Goal: Information Seeking & Learning: Learn about a topic

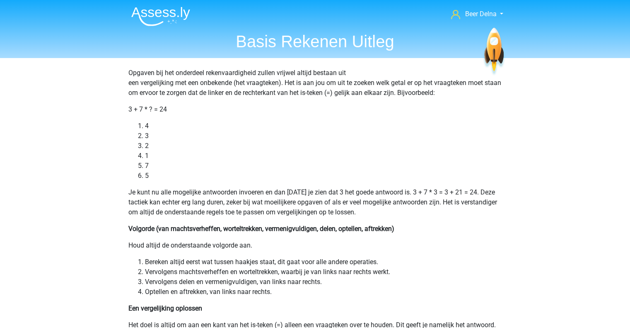
scroll to position [264, 0]
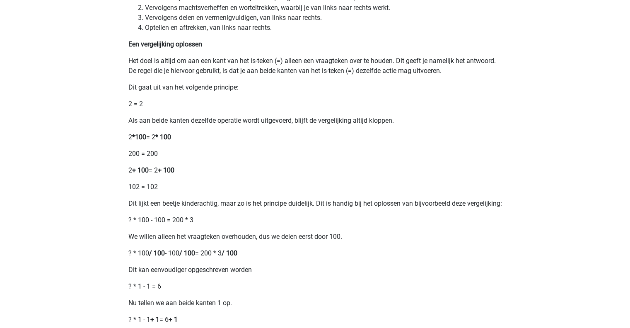
click at [251, 119] on p "Als aan beide kanten dezelfde operatie wordt uitgevoerd, blijft de vergelijking…" at bounding box center [315, 121] width 374 height 10
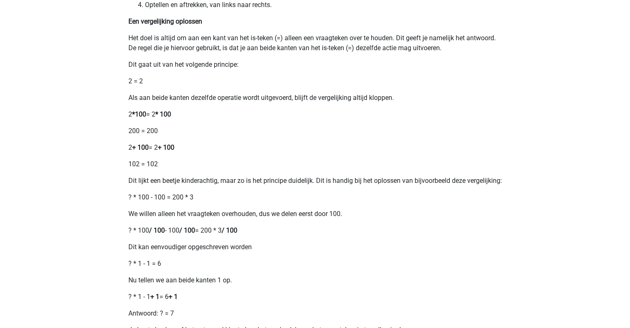
scroll to position [0, 0]
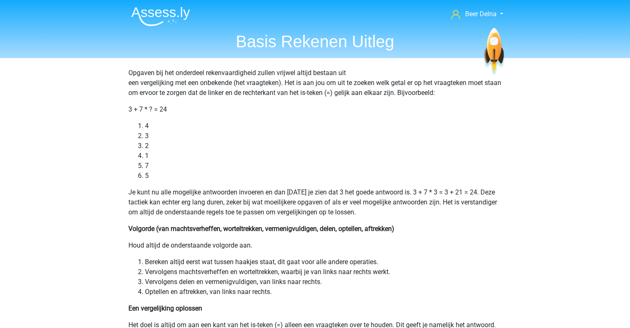
click at [181, 11] on img at bounding box center [160, 16] width 59 height 19
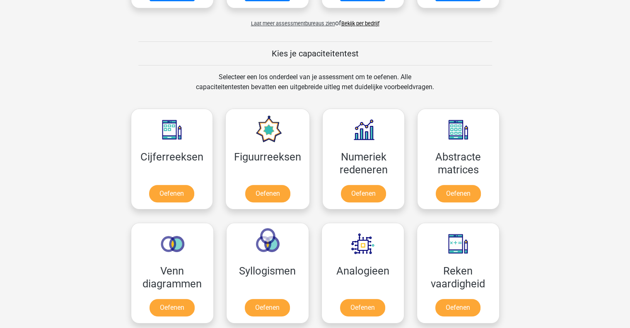
scroll to position [280, 0]
click at [159, 193] on link "Oefenen" at bounding box center [171, 195] width 47 height 18
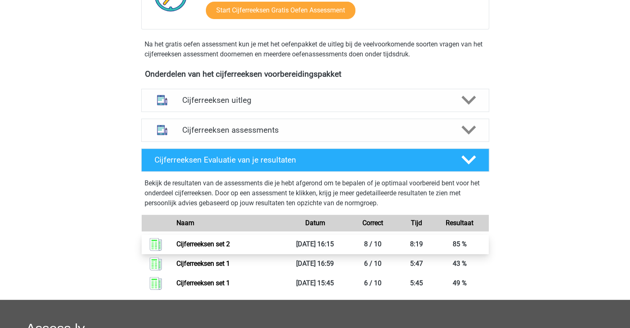
scroll to position [248, 0]
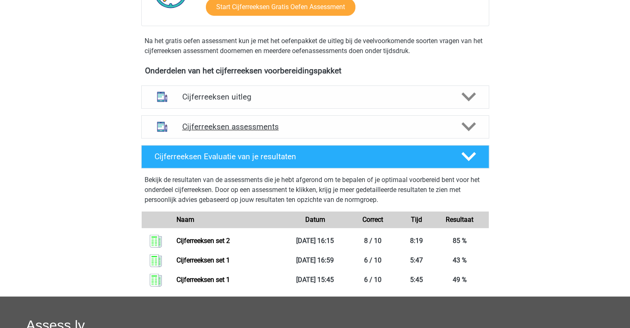
click at [314, 131] on h4 "Cijferreeksen assessments" at bounding box center [315, 127] width 266 height 10
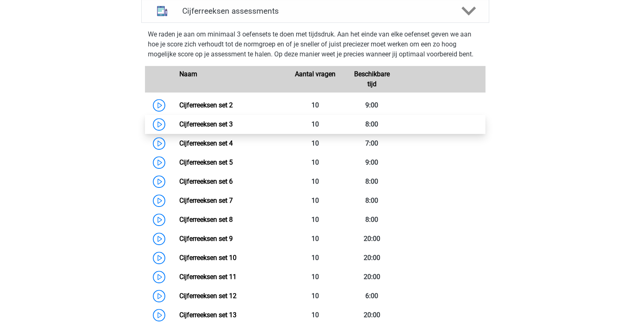
scroll to position [372, 0]
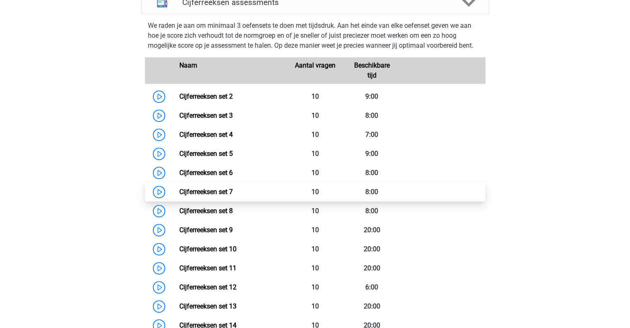
click at [233, 196] on link "Cijferreeksen set 7" at bounding box center [205, 192] width 53 height 8
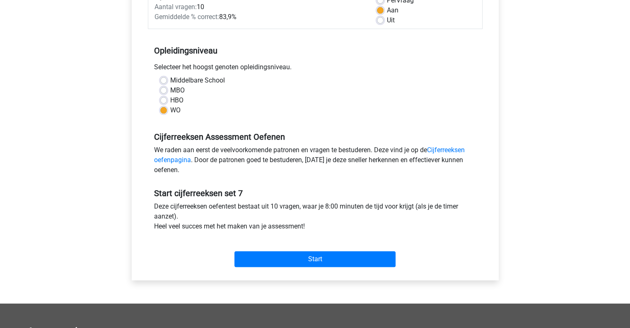
scroll to position [139, 0]
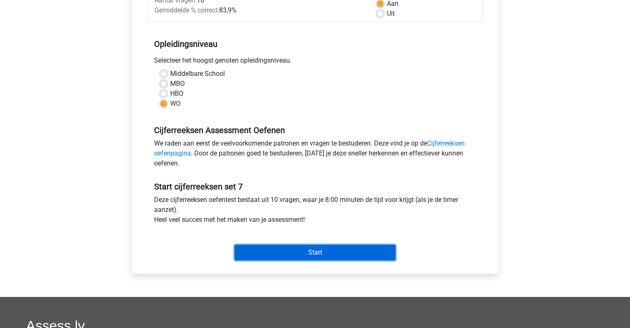
click at [319, 253] on input "Start" at bounding box center [314, 252] width 161 height 16
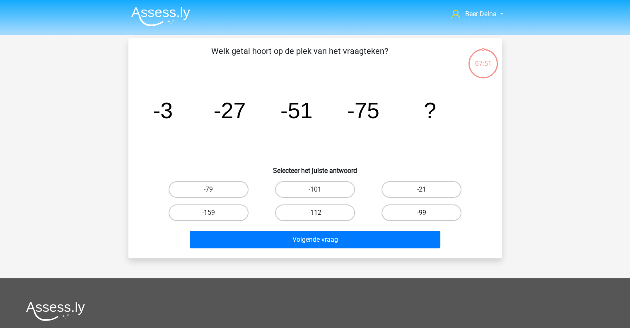
click at [399, 208] on label "-99" at bounding box center [422, 212] width 80 height 17
click at [422, 213] on input "-99" at bounding box center [424, 215] width 5 height 5
radio input "true"
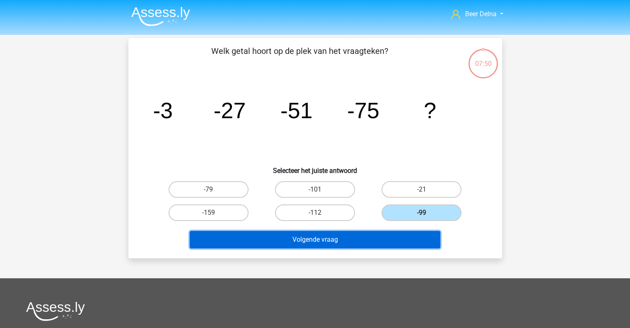
click at [366, 244] on button "Volgende vraag" at bounding box center [315, 239] width 251 height 17
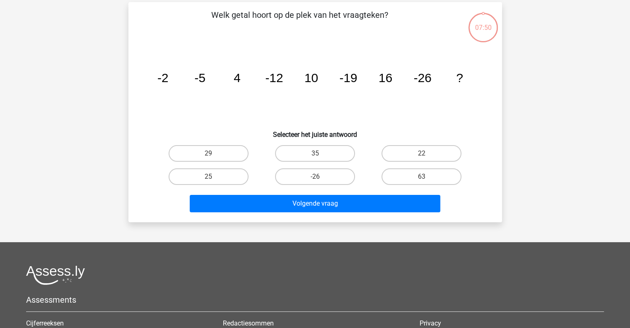
scroll to position [38, 0]
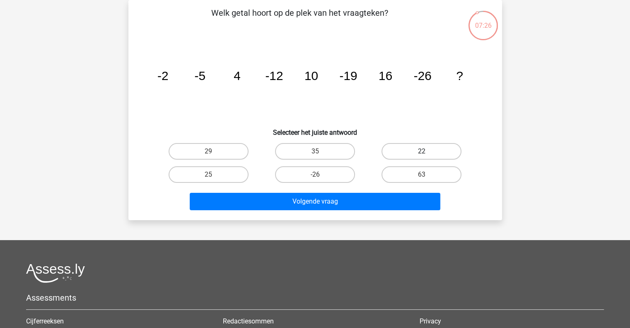
click at [429, 156] on label "22" at bounding box center [422, 151] width 80 height 17
click at [427, 156] on input "22" at bounding box center [424, 153] width 5 height 5
radio input "true"
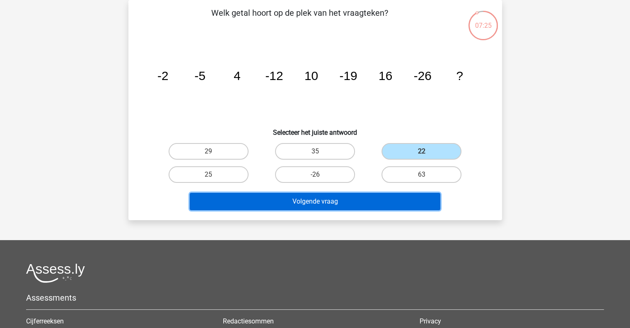
click at [389, 199] on button "Volgende vraag" at bounding box center [315, 201] width 251 height 17
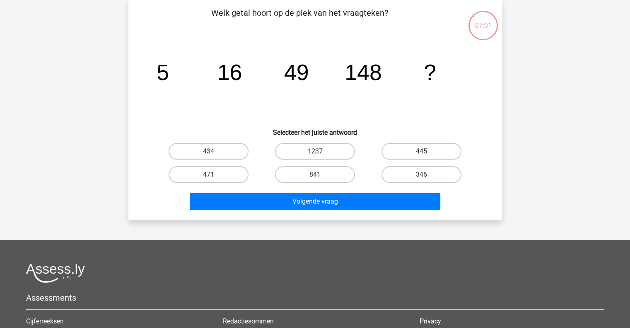
click at [410, 149] on label "445" at bounding box center [422, 151] width 80 height 17
click at [422, 151] on input "445" at bounding box center [424, 153] width 5 height 5
radio input "true"
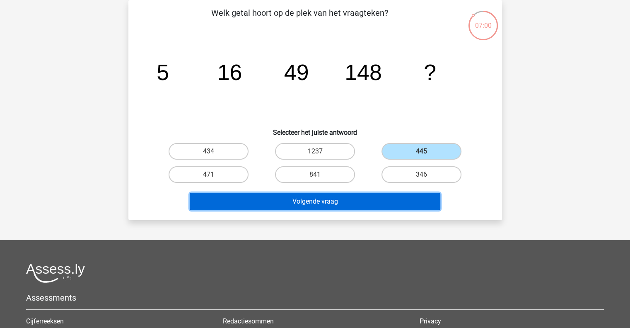
click at [382, 202] on button "Volgende vraag" at bounding box center [315, 201] width 251 height 17
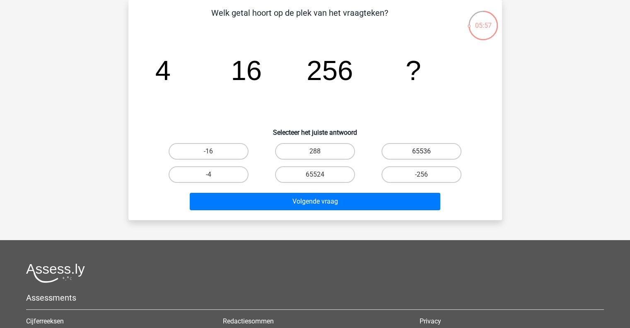
click at [406, 150] on label "65536" at bounding box center [422, 151] width 80 height 17
click at [422, 151] on input "65536" at bounding box center [424, 153] width 5 height 5
radio input "true"
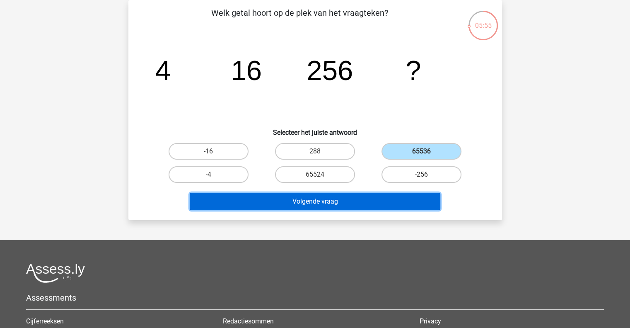
click at [389, 200] on button "Volgende vraag" at bounding box center [315, 201] width 251 height 17
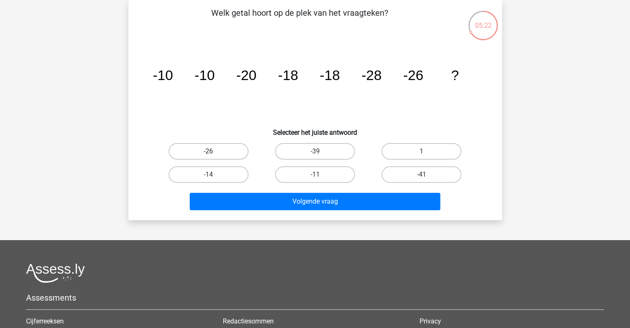
click at [242, 153] on label "-26" at bounding box center [209, 151] width 80 height 17
click at [214, 153] on input "-26" at bounding box center [210, 153] width 5 height 5
radio input "true"
click at [304, 152] on label "-39" at bounding box center [315, 151] width 80 height 17
click at [315, 152] on input "-39" at bounding box center [317, 153] width 5 height 5
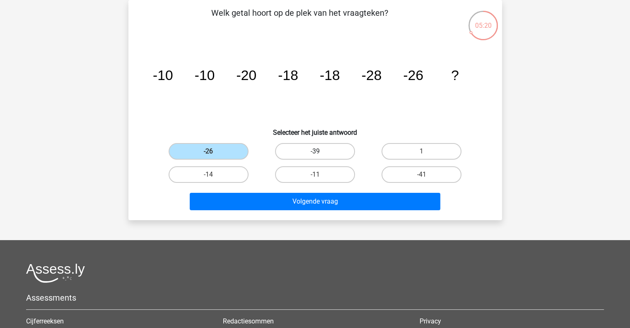
radio input "true"
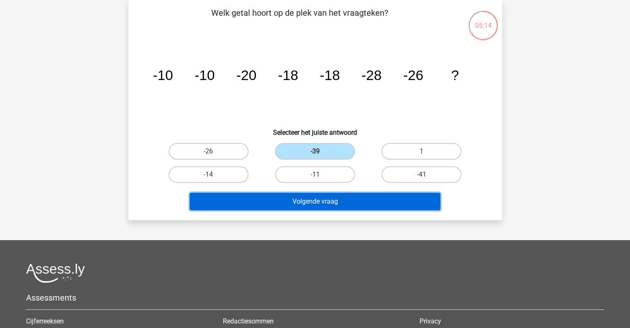
click at [287, 202] on button "Volgende vraag" at bounding box center [315, 201] width 251 height 17
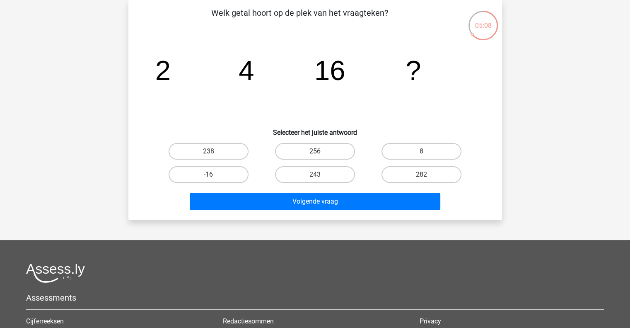
click at [316, 144] on label "256" at bounding box center [315, 151] width 80 height 17
click at [316, 151] on input "256" at bounding box center [317, 153] width 5 height 5
radio input "true"
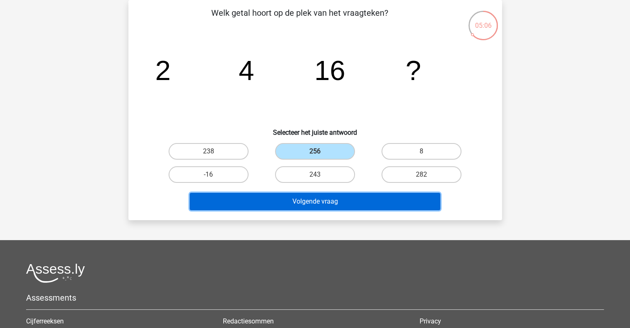
click at [313, 201] on button "Volgende vraag" at bounding box center [315, 201] width 251 height 17
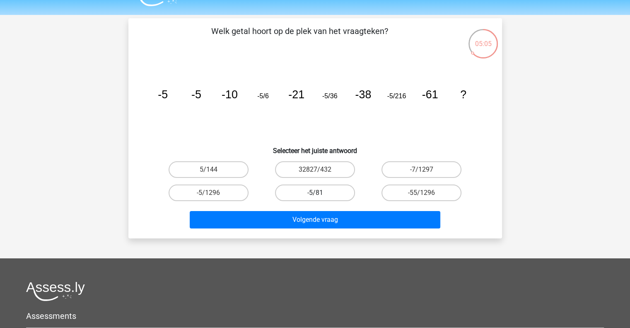
scroll to position [18, 0]
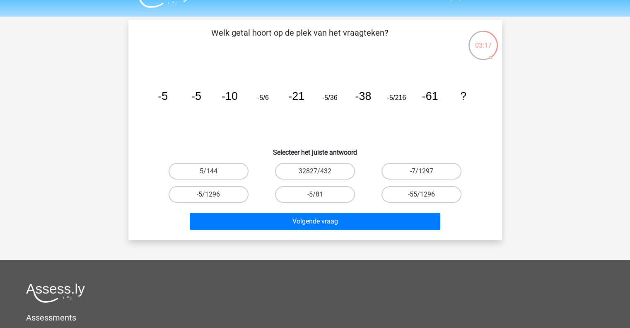
click at [210, 197] on input "-5/1296" at bounding box center [210, 196] width 5 height 5
radio input "true"
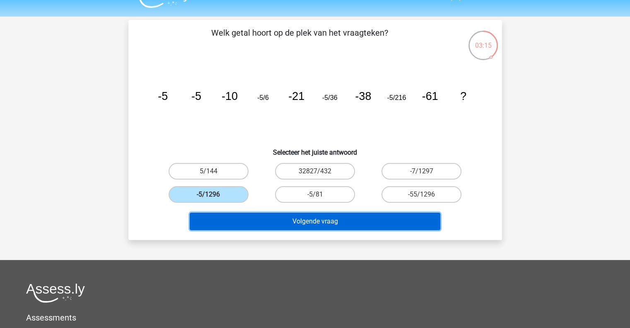
click at [324, 225] on button "Volgende vraag" at bounding box center [315, 221] width 251 height 17
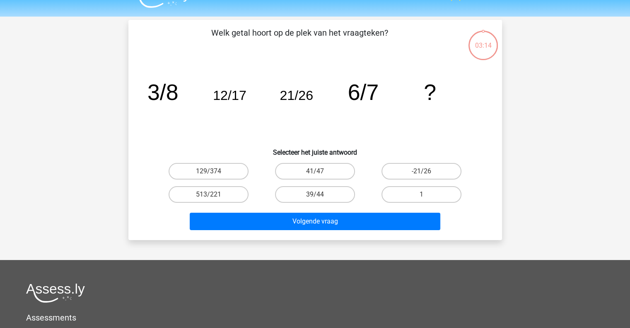
scroll to position [38, 0]
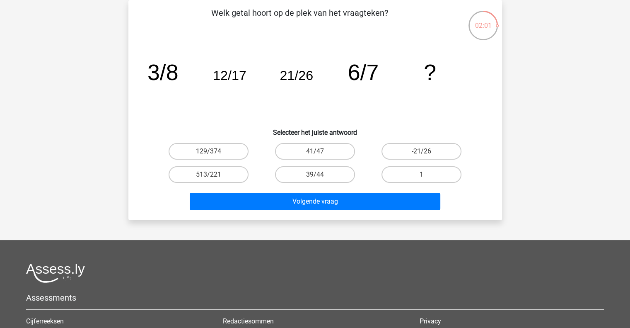
click at [316, 178] on input "39/44" at bounding box center [317, 176] width 5 height 5
radio input "true"
click at [404, 172] on label "1" at bounding box center [422, 174] width 80 height 17
click at [422, 174] on input "1" at bounding box center [424, 176] width 5 height 5
radio input "true"
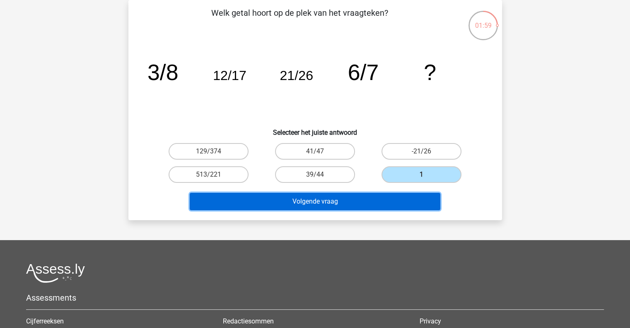
click at [371, 193] on button "Volgende vraag" at bounding box center [315, 201] width 251 height 17
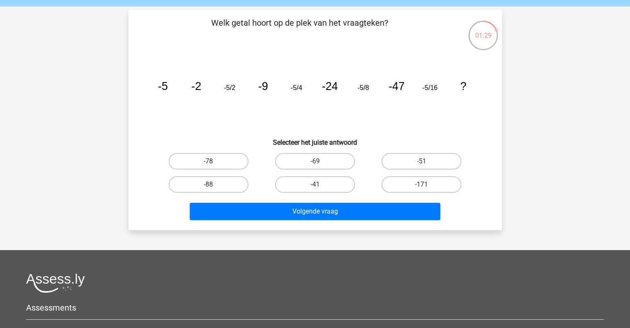
scroll to position [29, 0]
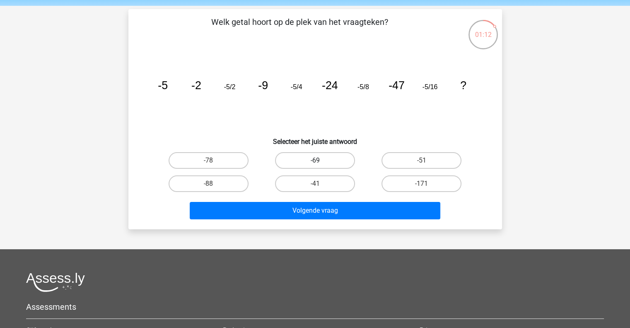
click at [307, 167] on label "-69" at bounding box center [315, 160] width 80 height 17
click at [315, 166] on input "-69" at bounding box center [317, 162] width 5 height 5
radio input "true"
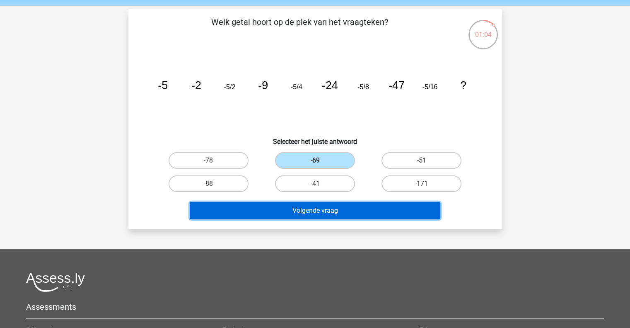
click at [352, 211] on button "Volgende vraag" at bounding box center [315, 210] width 251 height 17
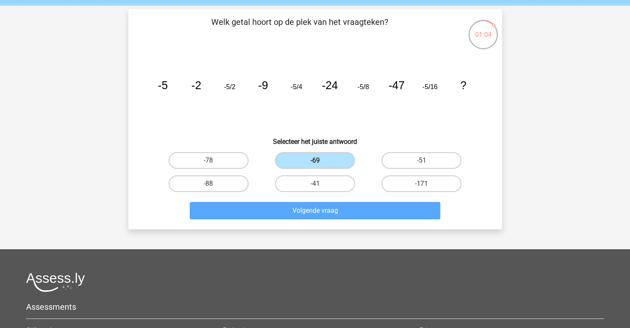
scroll to position [38, 0]
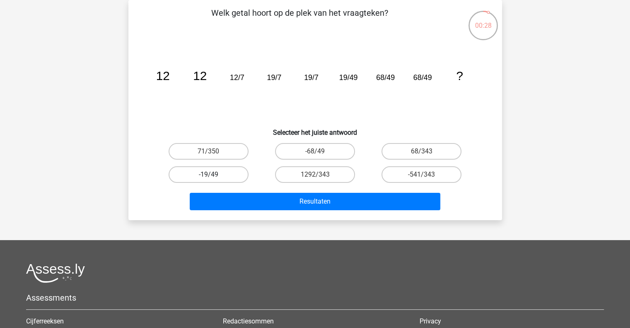
click at [202, 168] on label "-19/49" at bounding box center [209, 174] width 80 height 17
click at [208, 174] on input "-19/49" at bounding box center [210, 176] width 5 height 5
radio input "true"
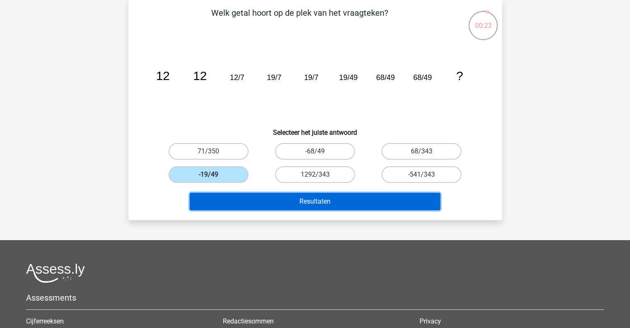
click at [300, 204] on button "Resultaten" at bounding box center [315, 201] width 251 height 17
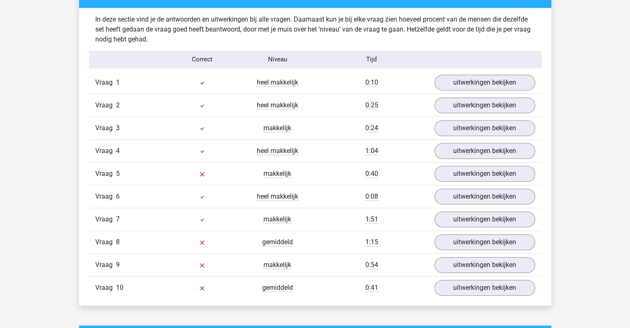
scroll to position [499, 0]
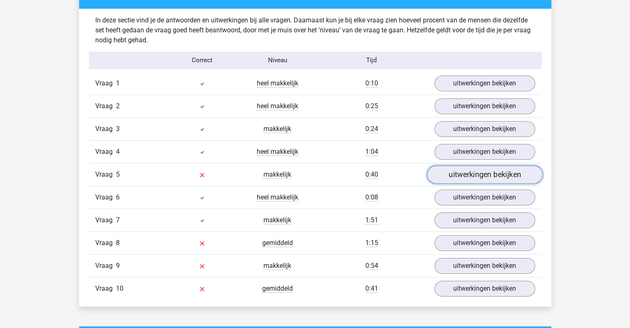
click at [456, 167] on link "uitwerkingen bekijken" at bounding box center [485, 174] width 116 height 18
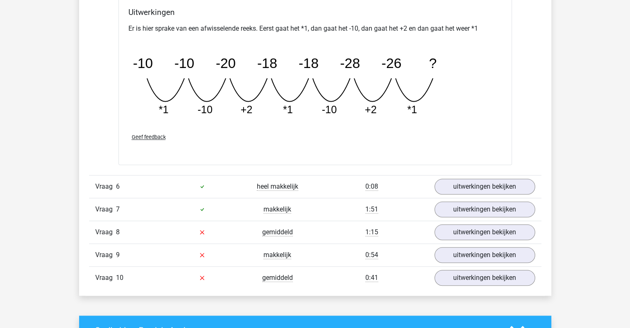
scroll to position [873, 0]
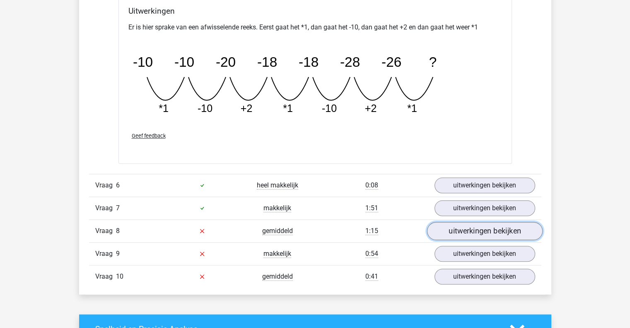
click at [469, 231] on link "uitwerkingen bekijken" at bounding box center [485, 231] width 116 height 18
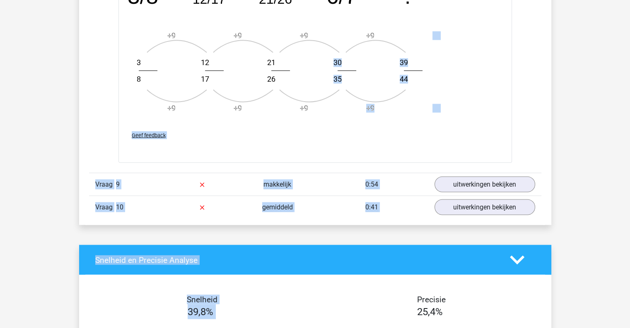
scroll to position [1467, 0]
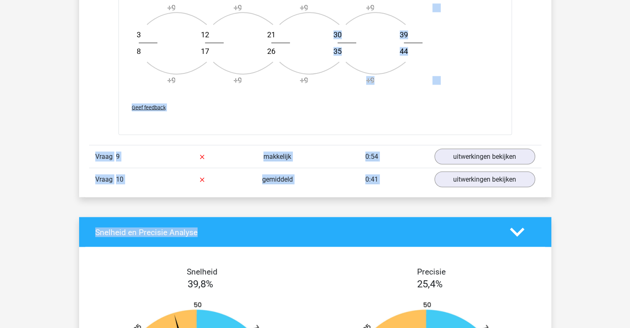
drag, startPoint x: 348, startPoint y: 280, endPoint x: 345, endPoint y: 231, distance: 49.8
click at [421, 77] on icon "image/svg+xml 3/8 12/17 21/26 6/7 ? +9 +9 3 8 +9 +9 12 17 +9 +9 21 26 +9 +9 30 …" at bounding box center [293, 20] width 331 height 145
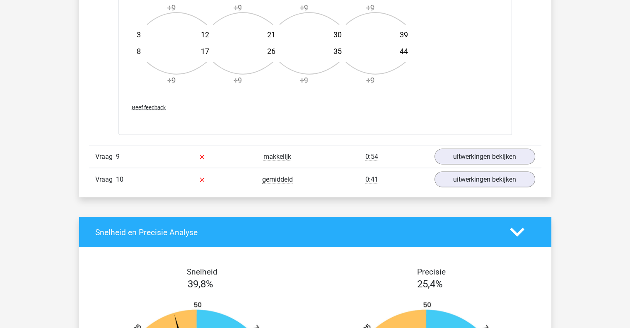
drag, startPoint x: 473, startPoint y: 150, endPoint x: 447, endPoint y: 167, distance: 30.8
click at [447, 167] on div "Vraag 10 gemiddeld 0:41 uitwerkingen bekijken" at bounding box center [315, 178] width 452 height 23
click at [452, 147] on link "uitwerkingen bekijken" at bounding box center [485, 156] width 116 height 18
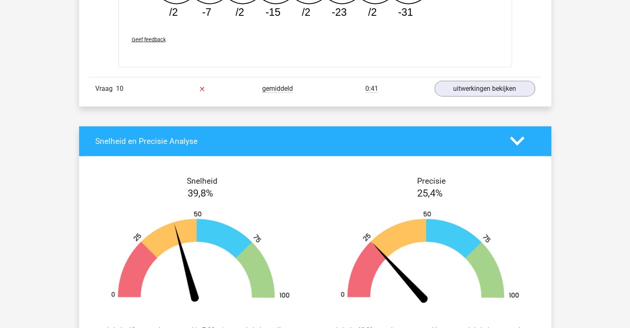
scroll to position [1992, 0]
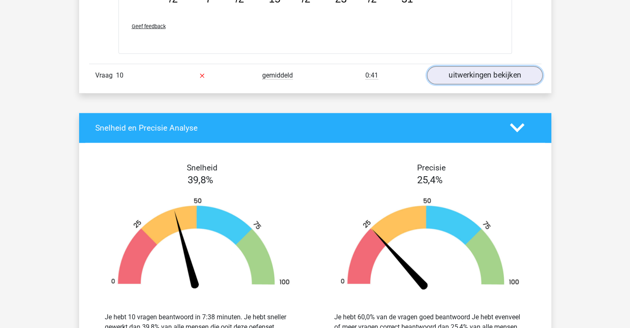
click at [464, 76] on link "uitwerkingen bekijken" at bounding box center [485, 75] width 116 height 18
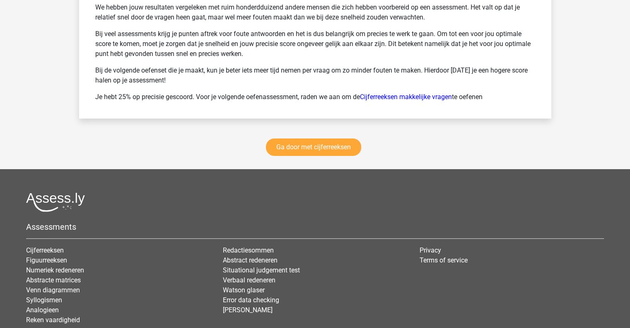
scroll to position [2850, 0]
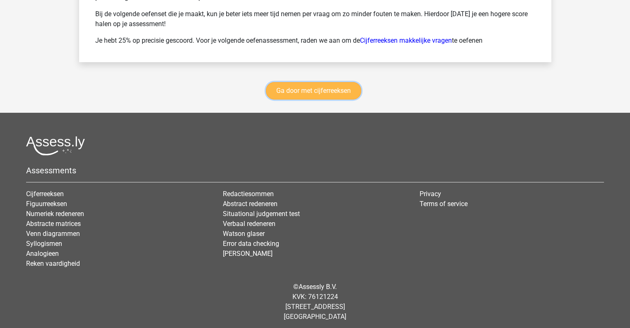
click at [337, 84] on link "Ga door met cijferreeksen" at bounding box center [313, 90] width 95 height 17
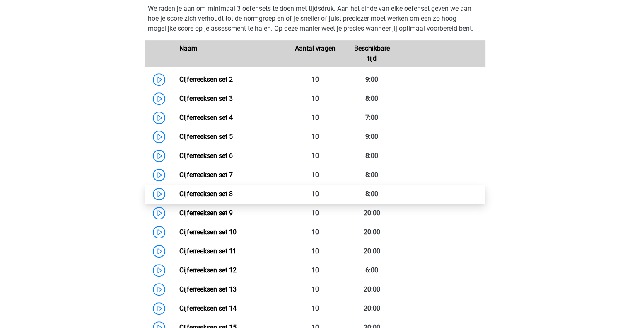
scroll to position [389, 0]
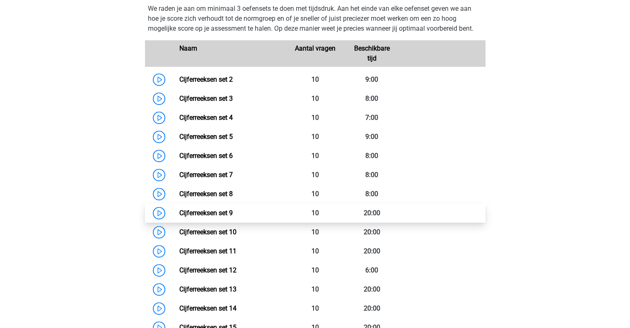
click at [233, 217] on link "Cijferreeksen set 9" at bounding box center [205, 213] width 53 height 8
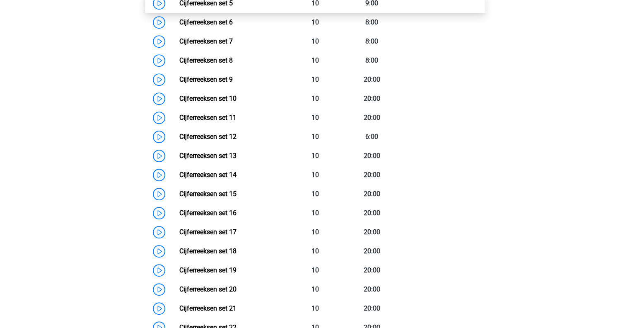
scroll to position [513, 0]
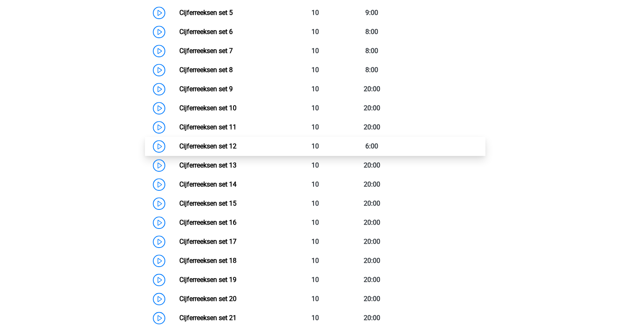
click at [186, 150] on link "Cijferreeksen set 12" at bounding box center [207, 146] width 57 height 8
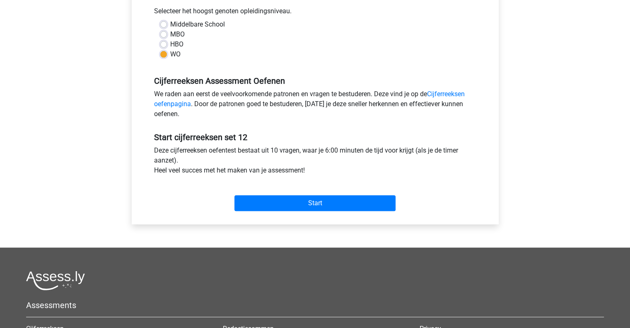
scroll to position [189, 0]
click at [335, 189] on div "Start" at bounding box center [315, 195] width 335 height 29
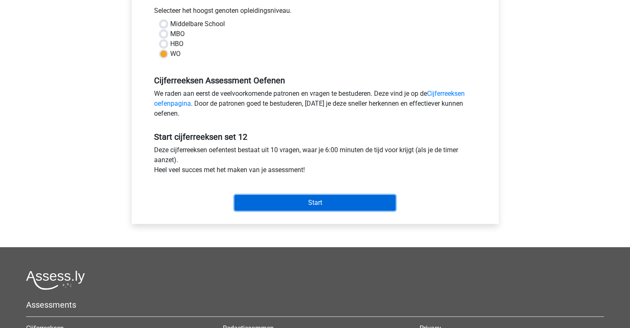
click at [327, 206] on input "Start" at bounding box center [314, 203] width 161 height 16
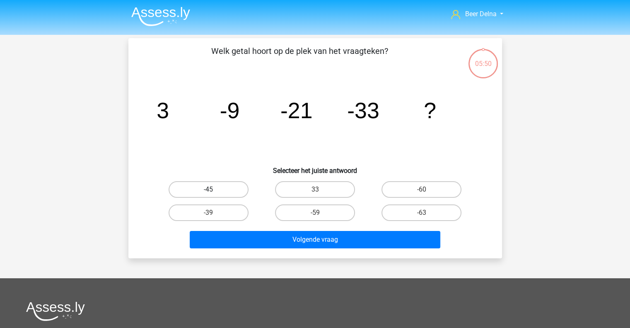
click at [208, 195] on label "-45" at bounding box center [209, 189] width 80 height 17
click at [208, 195] on input "-45" at bounding box center [210, 191] width 5 height 5
radio input "true"
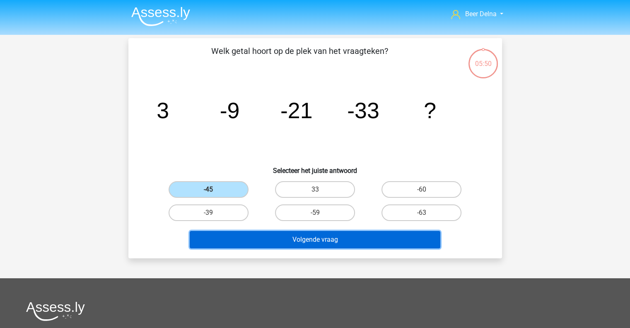
click at [266, 245] on button "Volgende vraag" at bounding box center [315, 239] width 251 height 17
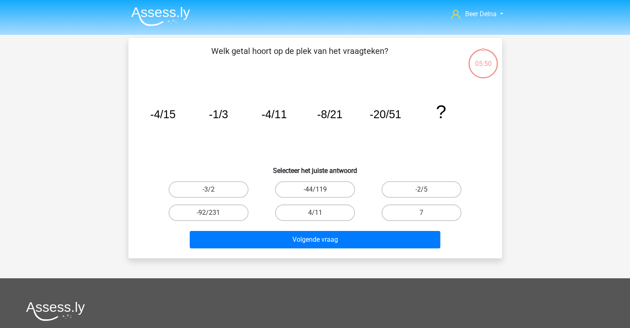
scroll to position [38, 0]
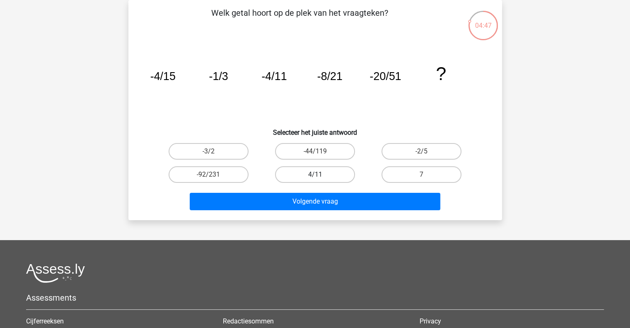
click at [292, 175] on label "4/11" at bounding box center [315, 174] width 80 height 17
click at [315, 175] on input "4/11" at bounding box center [317, 176] width 5 height 5
radio input "true"
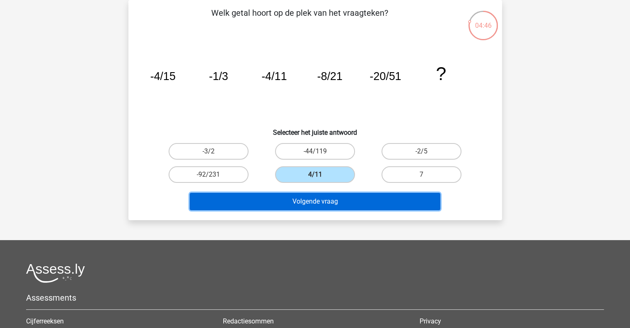
click at [295, 201] on button "Volgende vraag" at bounding box center [315, 201] width 251 height 17
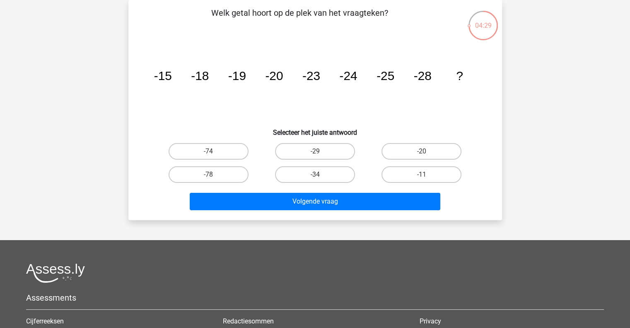
click at [317, 154] on input "-29" at bounding box center [317, 153] width 5 height 5
radio input "true"
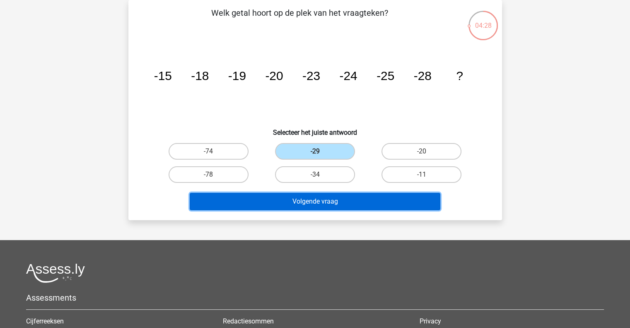
click at [306, 203] on button "Volgende vraag" at bounding box center [315, 201] width 251 height 17
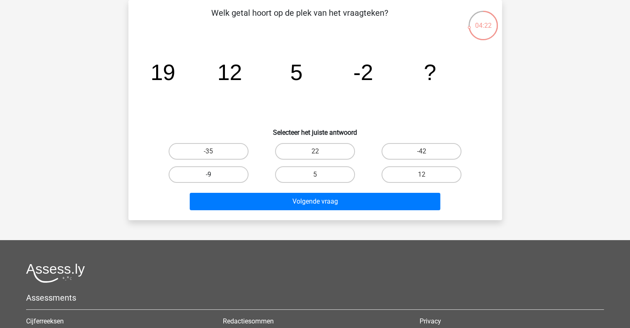
click at [233, 173] on label "-9" at bounding box center [209, 174] width 80 height 17
click at [214, 174] on input "-9" at bounding box center [210, 176] width 5 height 5
radio input "true"
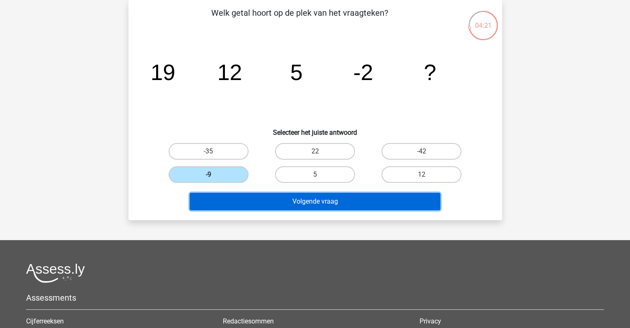
click at [239, 202] on button "Volgende vraag" at bounding box center [315, 201] width 251 height 17
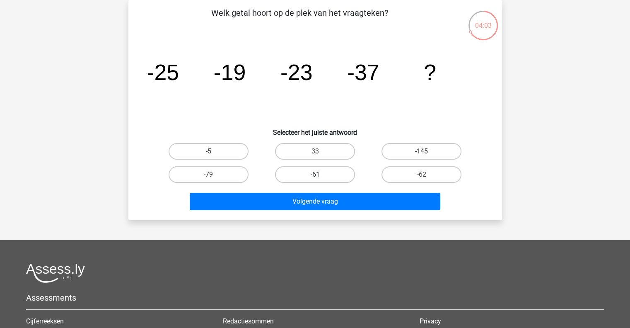
click at [312, 169] on label "-61" at bounding box center [315, 174] width 80 height 17
click at [315, 174] on input "-61" at bounding box center [317, 176] width 5 height 5
radio input "true"
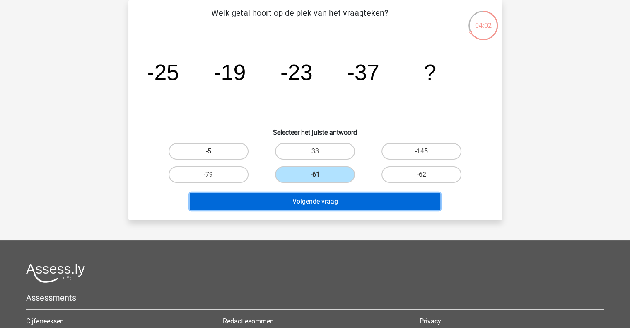
click at [302, 200] on button "Volgende vraag" at bounding box center [315, 201] width 251 height 17
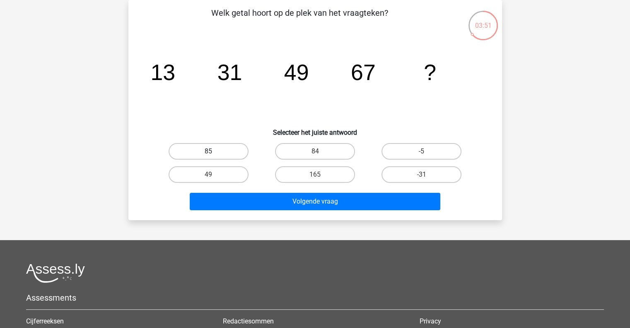
click at [225, 149] on label "85" at bounding box center [209, 151] width 80 height 17
click at [214, 151] on input "85" at bounding box center [210, 153] width 5 height 5
radio input "true"
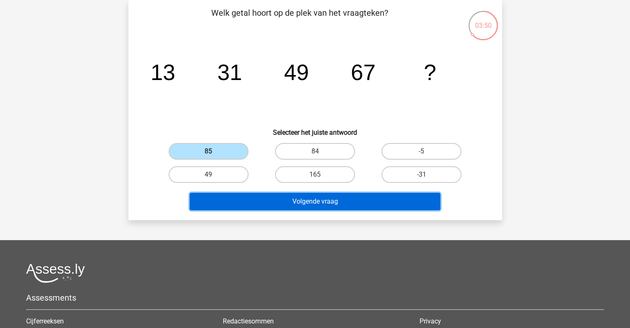
click at [249, 208] on button "Volgende vraag" at bounding box center [315, 201] width 251 height 17
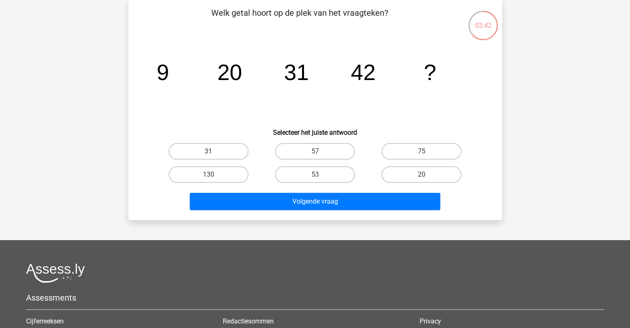
click at [316, 175] on input "53" at bounding box center [317, 176] width 5 height 5
radio input "true"
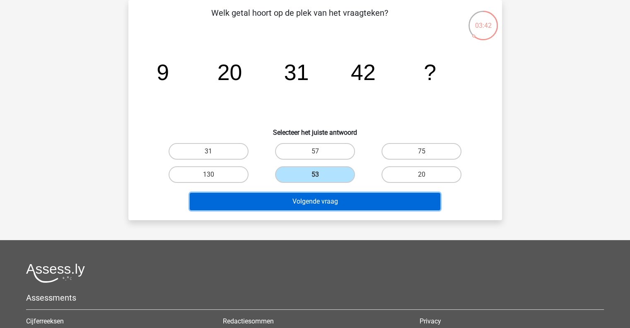
click at [325, 198] on button "Volgende vraag" at bounding box center [315, 201] width 251 height 17
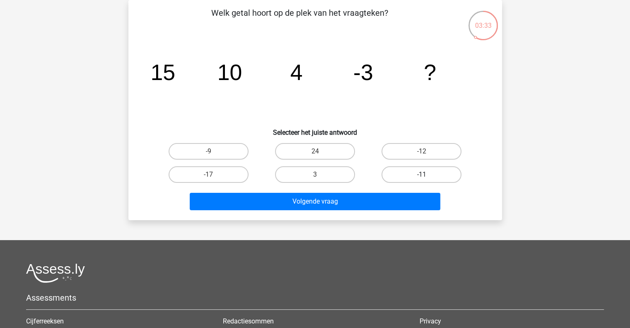
click at [407, 173] on label "-11" at bounding box center [422, 174] width 80 height 17
click at [422, 174] on input "-11" at bounding box center [424, 176] width 5 height 5
radio input "true"
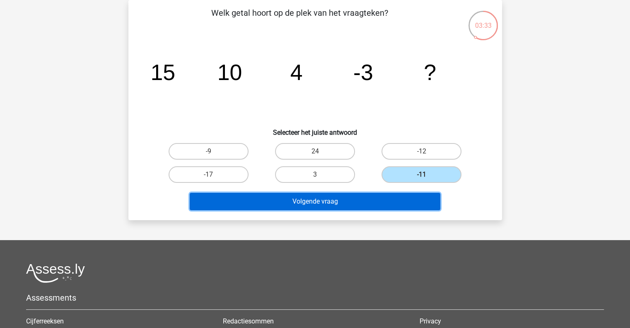
click at [379, 196] on button "Volgende vraag" at bounding box center [315, 201] width 251 height 17
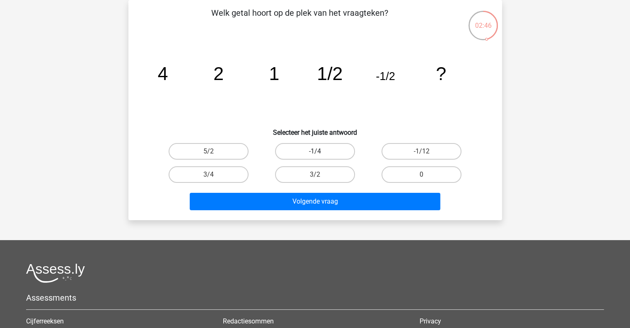
click at [333, 148] on label "-1/4" at bounding box center [315, 151] width 80 height 17
click at [320, 151] on input "-1/4" at bounding box center [317, 153] width 5 height 5
radio input "true"
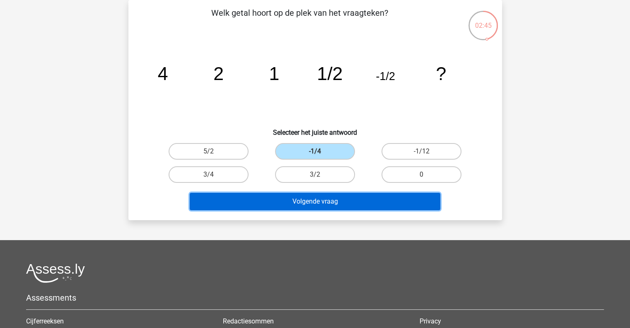
click at [334, 203] on button "Volgende vraag" at bounding box center [315, 201] width 251 height 17
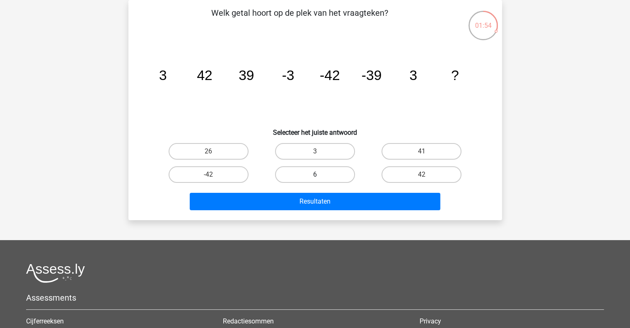
click at [325, 176] on label "6" at bounding box center [315, 174] width 80 height 17
click at [320, 176] on input "6" at bounding box center [317, 176] width 5 height 5
radio input "true"
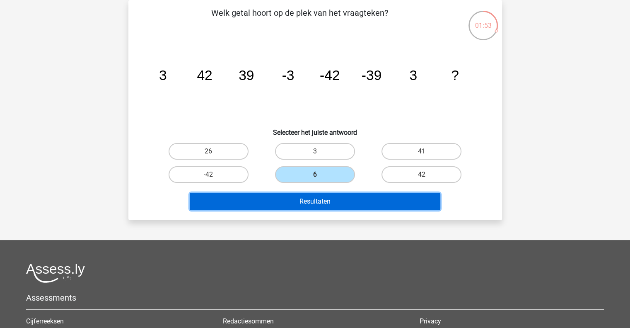
click at [311, 203] on button "Resultaten" at bounding box center [315, 201] width 251 height 17
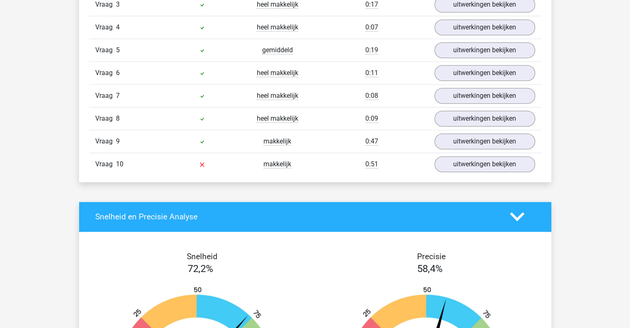
scroll to position [631, 0]
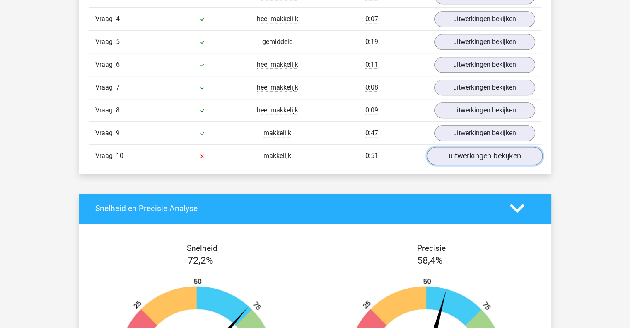
click at [458, 160] on link "uitwerkingen bekijken" at bounding box center [485, 156] width 116 height 18
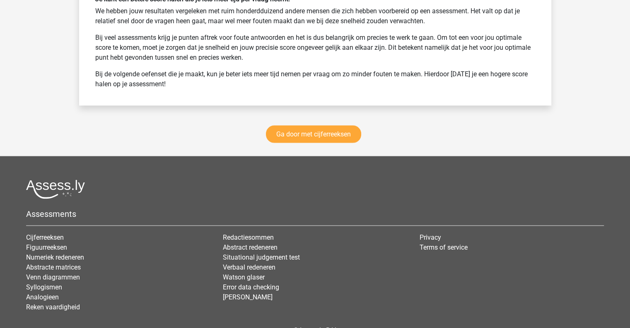
scroll to position [1596, 0]
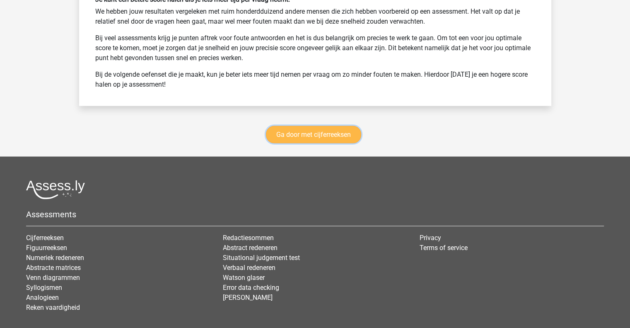
click at [336, 130] on link "Ga door met cijferreeksen" at bounding box center [313, 134] width 95 height 17
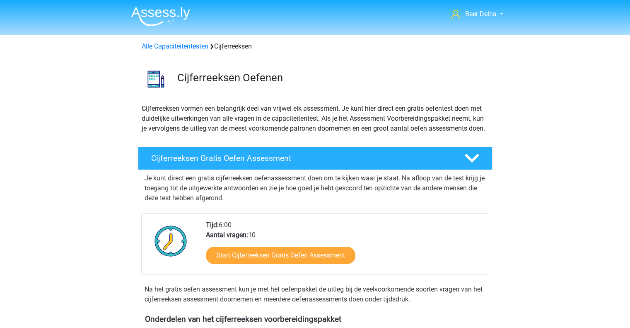
scroll to position [370, 0]
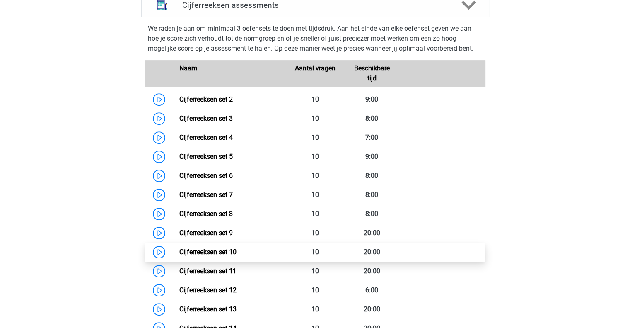
click at [202, 256] on link "Cijferreeksen set 10" at bounding box center [207, 252] width 57 height 8
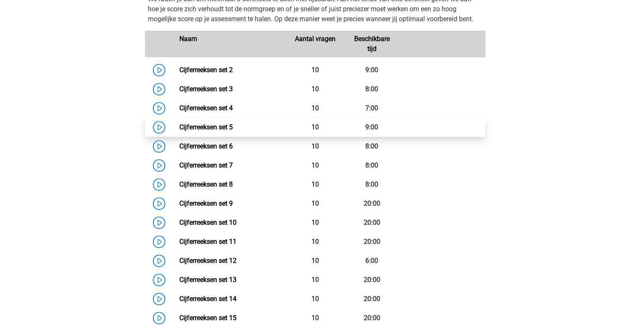
scroll to position [374, 0]
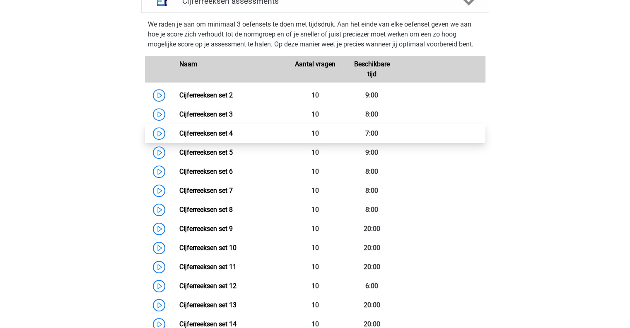
click at [181, 137] on link "Cijferreeksen set 4" at bounding box center [205, 133] width 53 height 8
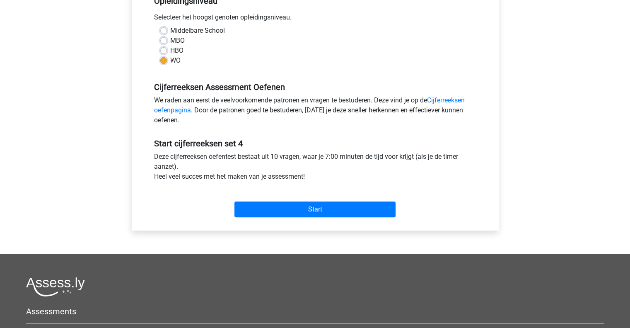
scroll to position [205, 0]
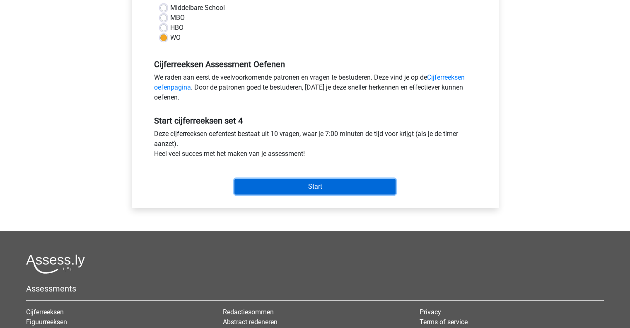
click at [268, 180] on input "Start" at bounding box center [314, 187] width 161 height 16
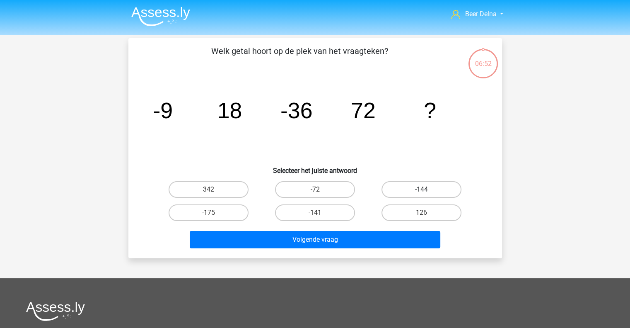
click at [389, 193] on label "-144" at bounding box center [422, 189] width 80 height 17
click at [422, 193] on input "-144" at bounding box center [424, 191] width 5 height 5
radio input "true"
click at [341, 250] on div "Volgende vraag" at bounding box center [315, 241] width 320 height 21
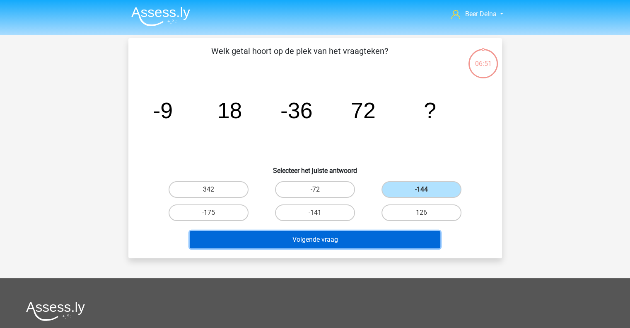
click at [337, 242] on button "Volgende vraag" at bounding box center [315, 239] width 251 height 17
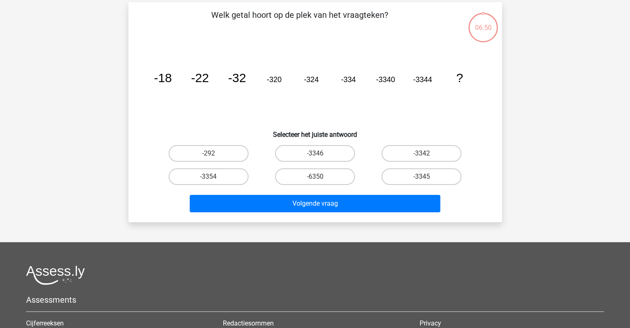
scroll to position [38, 0]
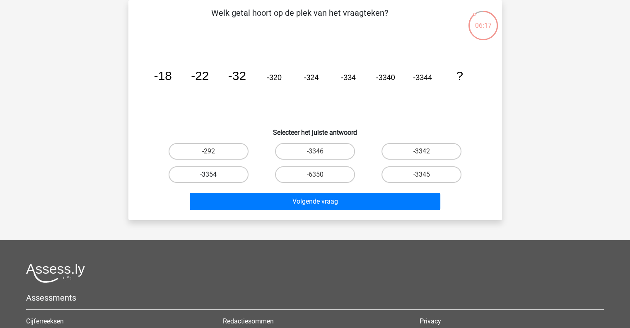
click at [220, 172] on label "-3354" at bounding box center [209, 174] width 80 height 17
click at [214, 174] on input "-3354" at bounding box center [210, 176] width 5 height 5
radio input "true"
click at [257, 210] on div "Volgende vraag" at bounding box center [315, 203] width 320 height 21
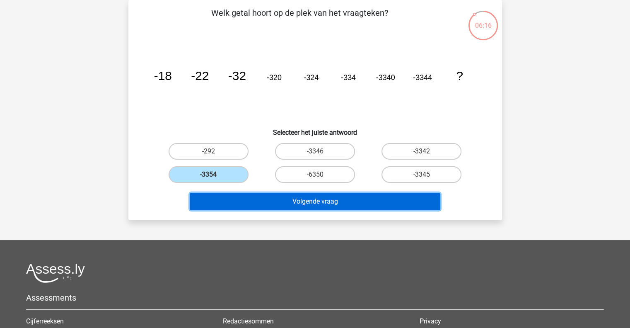
click at [258, 204] on button "Volgende vraag" at bounding box center [315, 201] width 251 height 17
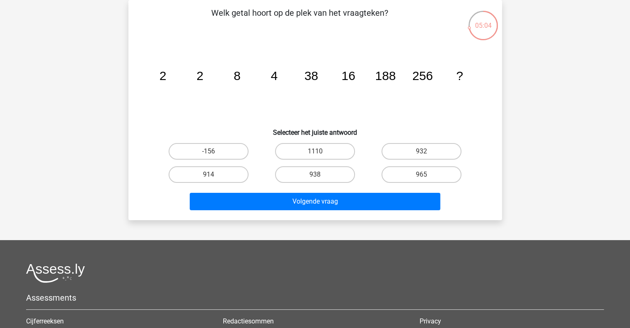
click at [303, 134] on h6 "Selecteer het juiste antwoord" at bounding box center [315, 129] width 347 height 14
click at [307, 149] on label "1110" at bounding box center [315, 151] width 80 height 17
click at [315, 151] on input "1110" at bounding box center [317, 153] width 5 height 5
radio input "true"
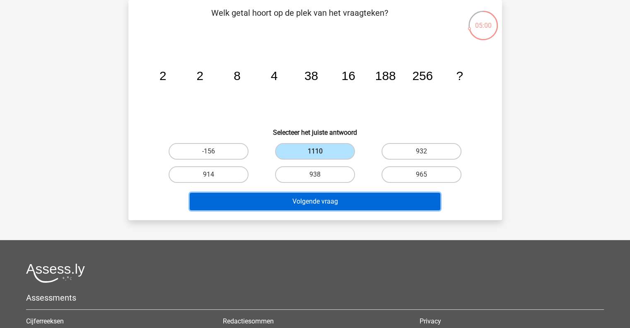
click at [300, 197] on button "Volgende vraag" at bounding box center [315, 201] width 251 height 17
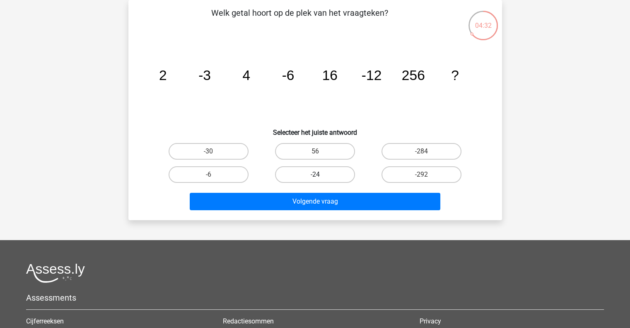
click at [308, 179] on label "-24" at bounding box center [315, 174] width 80 height 17
click at [315, 179] on input "-24" at bounding box center [317, 176] width 5 height 5
radio input "true"
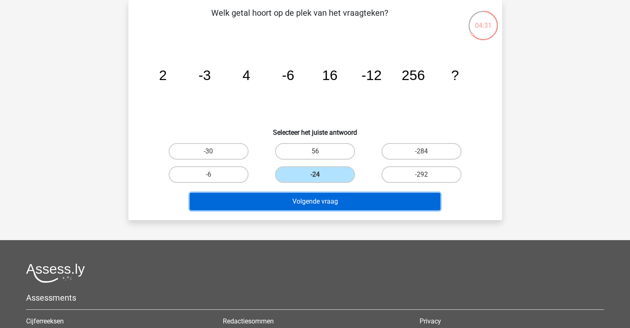
click at [303, 198] on button "Volgende vraag" at bounding box center [315, 201] width 251 height 17
